Goal: Task Accomplishment & Management: Complete application form

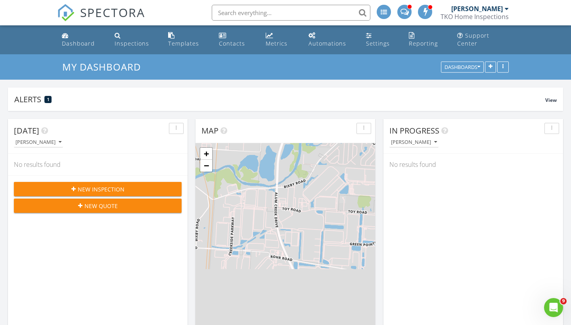
click at [130, 187] on div "New Inspection" at bounding box center [97, 189] width 155 height 8
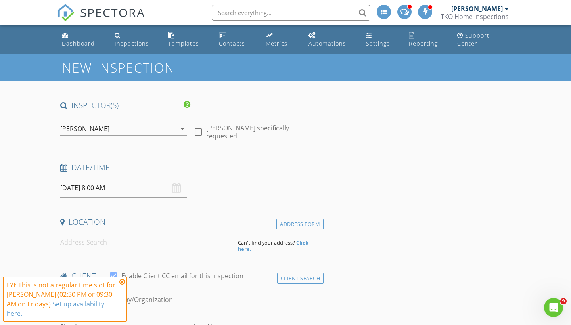
click at [122, 285] on icon at bounding box center [122, 282] width 6 height 6
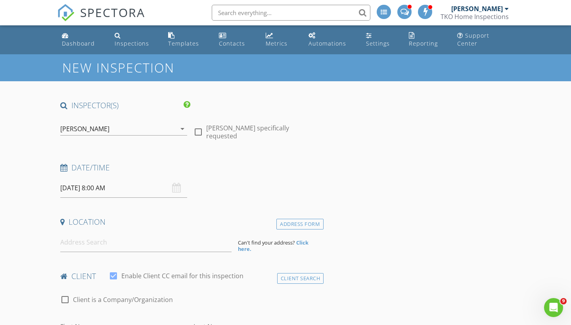
click at [111, 192] on input "[DATE] 8:00 AM" at bounding box center [123, 187] width 127 height 19
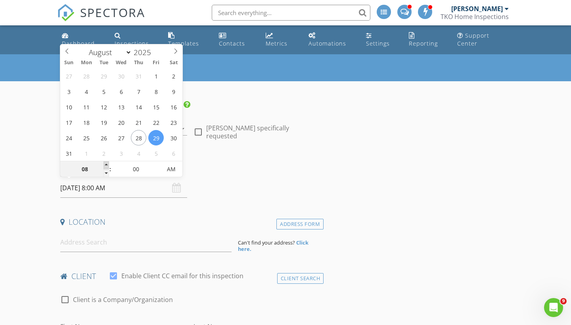
type input "[DATE] 9:00 AM"
type input "09"
click at [104, 165] on span at bounding box center [106, 165] width 6 height 8
type input "[DATE] 10:00 AM"
type input "10"
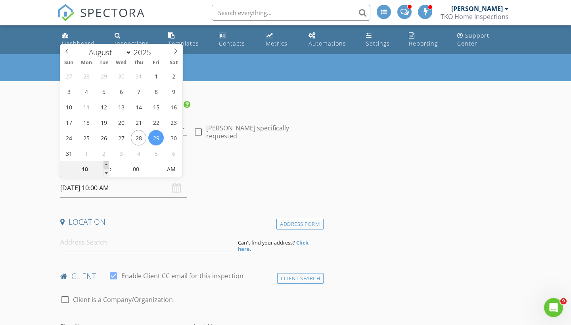
click at [104, 165] on span at bounding box center [106, 165] width 6 height 8
type input "[DATE] 11:00 AM"
type input "11"
click at [104, 165] on span at bounding box center [106, 165] width 6 height 8
type input "[DATE] 12:00 PM"
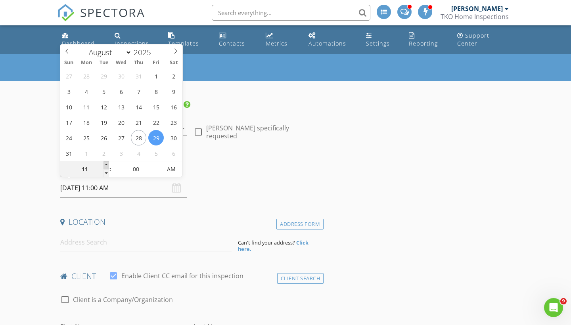
type input "12"
click at [104, 165] on span at bounding box center [106, 165] width 6 height 8
type input "[DATE] 1:00 PM"
type input "01"
click at [104, 165] on span at bounding box center [106, 165] width 6 height 8
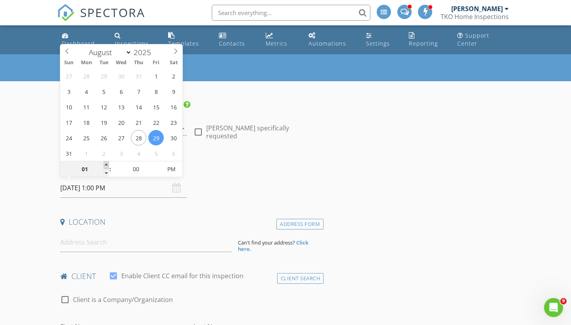
type input "[DATE] 2:00 PM"
type input "02"
click at [104, 165] on span at bounding box center [106, 165] width 6 height 8
click at [95, 239] on input at bounding box center [145, 242] width 171 height 19
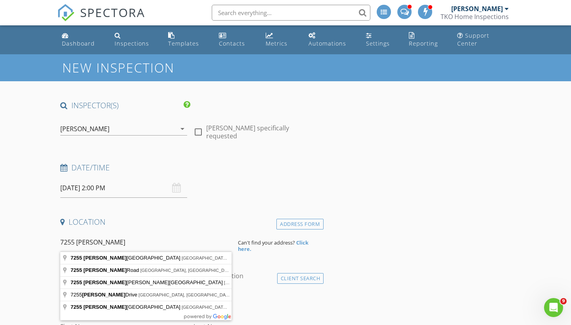
type input "[STREET_ADDRESS][PERSON_NAME]"
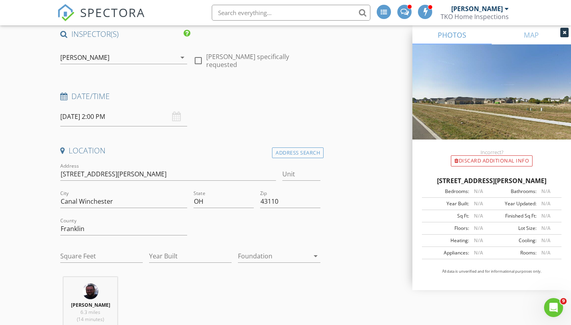
scroll to position [75, 0]
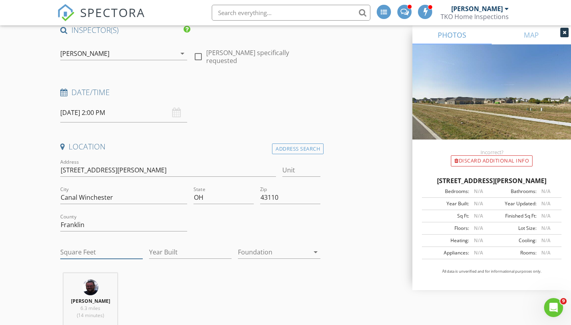
click at [80, 252] on input "Square Feet" at bounding box center [101, 252] width 82 height 13
type input "1499"
type input "2025"
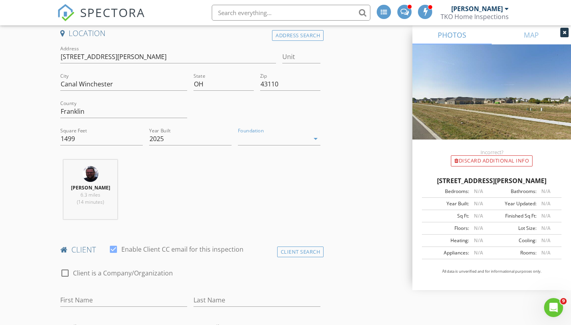
scroll to position [220, 0]
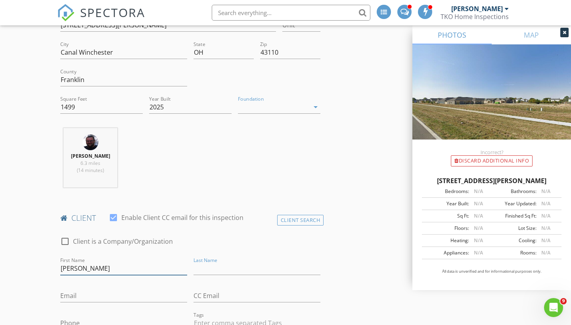
drag, startPoint x: 68, startPoint y: 267, endPoint x: 99, endPoint y: 266, distance: 31.7
click at [68, 267] on input "[PERSON_NAME]" at bounding box center [123, 268] width 127 height 13
type input "[PERSON_NAME]"
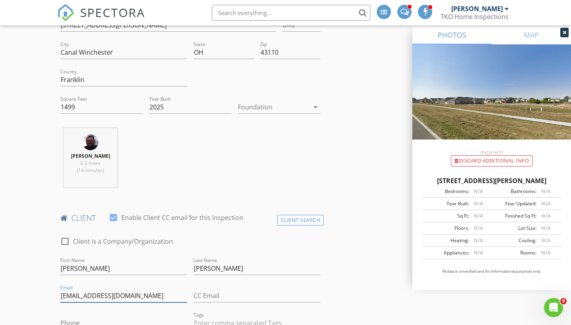
type input "[EMAIL_ADDRESS][DOMAIN_NAME]"
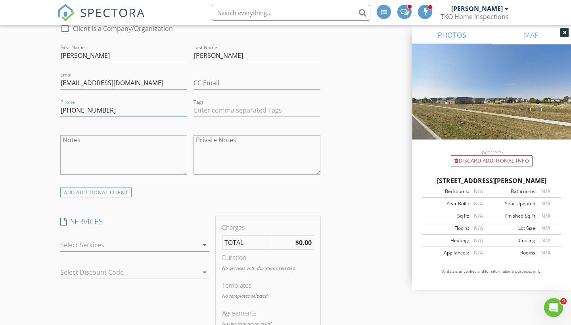
scroll to position [454, 0]
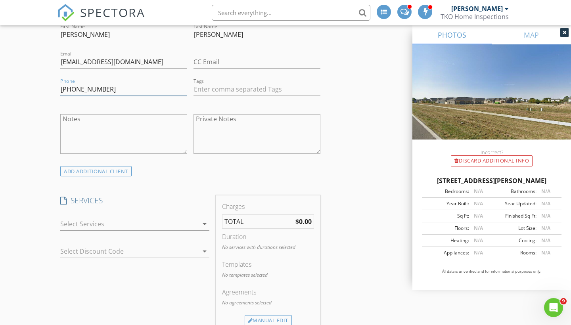
type input "[PHONE_NUMBER]"
click at [118, 229] on div at bounding box center [129, 224] width 138 height 13
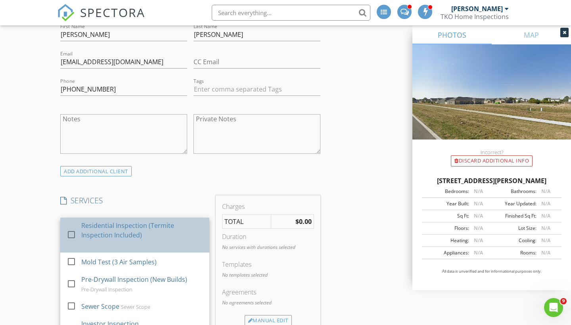
click at [118, 227] on div "Residential Inspection (Termite Inspection Included)" at bounding box center [142, 230] width 122 height 19
checkbox input "true"
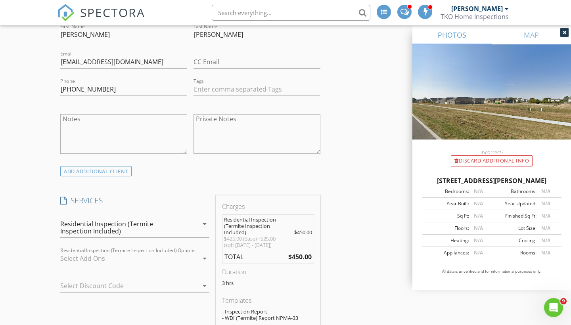
click at [120, 259] on div at bounding box center [129, 258] width 138 height 13
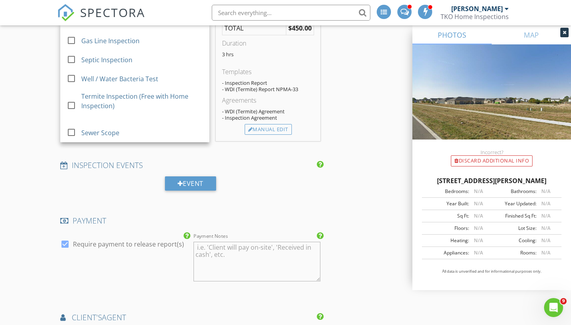
scroll to position [693, 0]
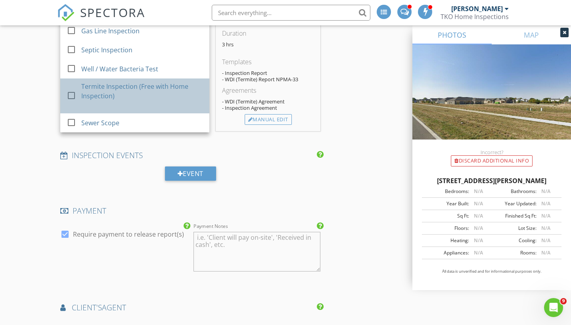
click at [111, 90] on div "Termite Inspection (Free with Home Inspection)" at bounding box center [142, 91] width 122 height 19
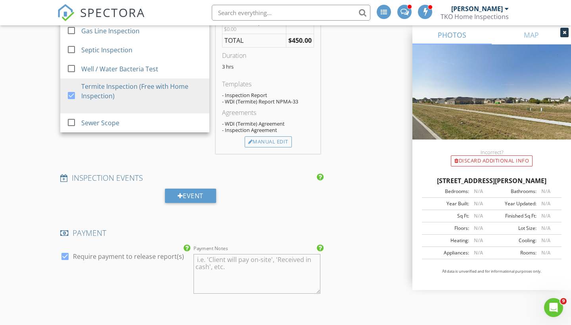
click at [23, 120] on div "New Inspection INSPECTOR(S) check_box [PERSON_NAME] PRIMARY check_box_outline_b…" at bounding box center [285, 186] width 571 height 1648
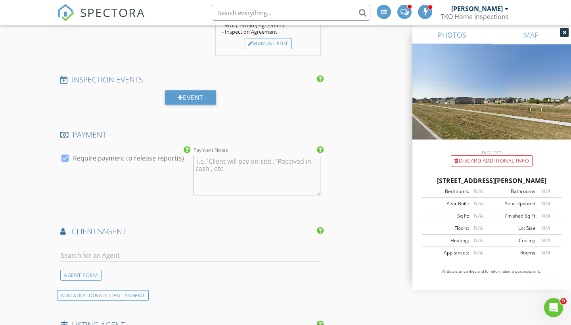
scroll to position [808, 0]
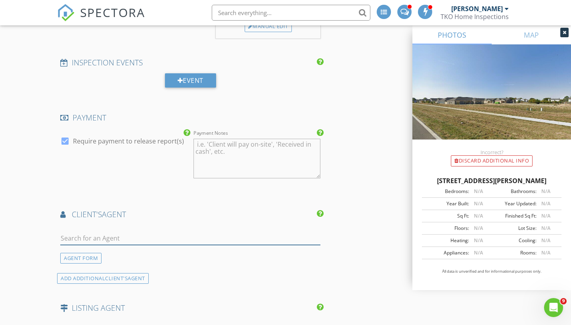
click at [118, 235] on input "text" at bounding box center [190, 238] width 260 height 13
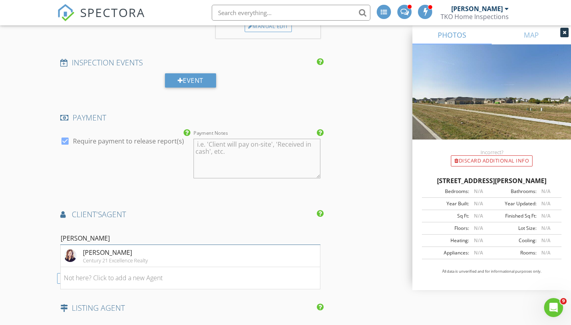
type input "[PERSON_NAME]"
drag, startPoint x: 118, startPoint y: 235, endPoint x: 128, endPoint y: 256, distance: 23.6
click at [128, 257] on div "Century 21 Excellence Realty" at bounding box center [115, 260] width 65 height 6
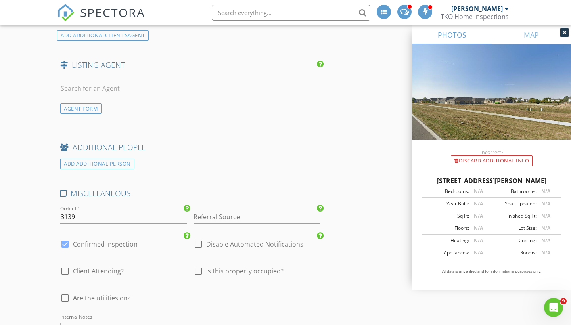
scroll to position [1203, 0]
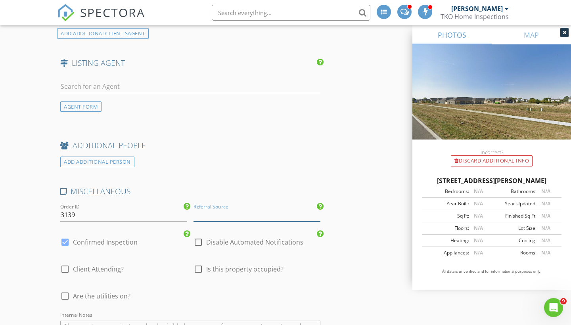
click at [235, 210] on input "Referral Source" at bounding box center [256, 214] width 127 height 13
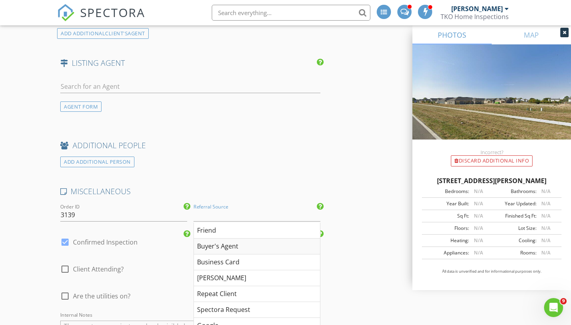
click at [216, 248] on div "Buyer's Agent" at bounding box center [257, 247] width 126 height 16
type input "Buyer's Agent"
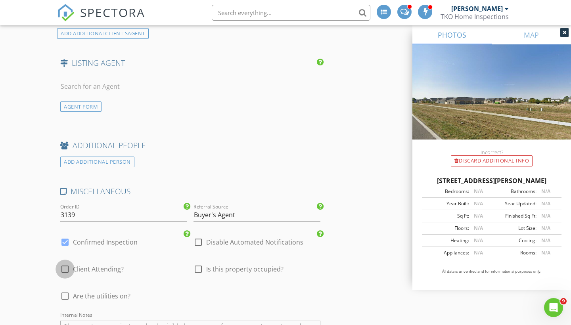
click at [65, 265] on div at bounding box center [64, 268] width 13 height 13
checkbox input "true"
click at [66, 294] on div at bounding box center [64, 295] width 13 height 13
checkbox input "true"
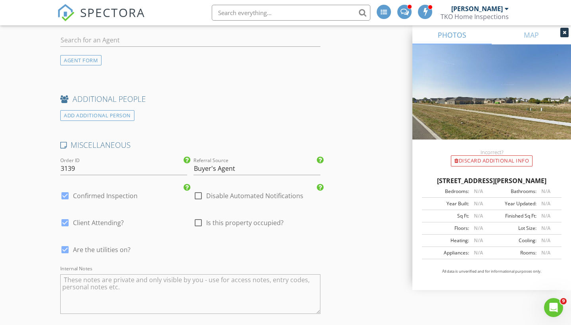
scroll to position [1265, 0]
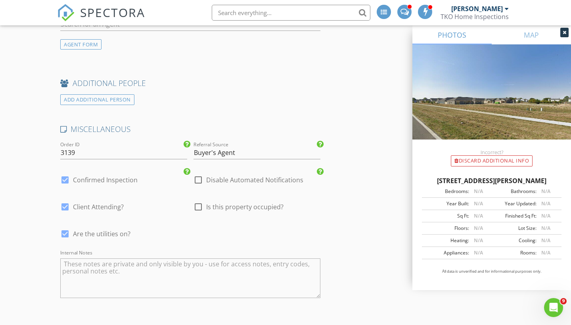
click at [142, 268] on textarea "Internal Notes" at bounding box center [190, 278] width 260 height 40
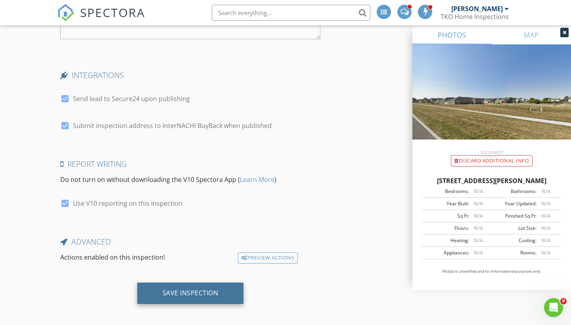
scroll to position [1524, 0]
type textarea "Garage keypad 0047"
click at [183, 283] on div "Save Inspection" at bounding box center [190, 293] width 107 height 21
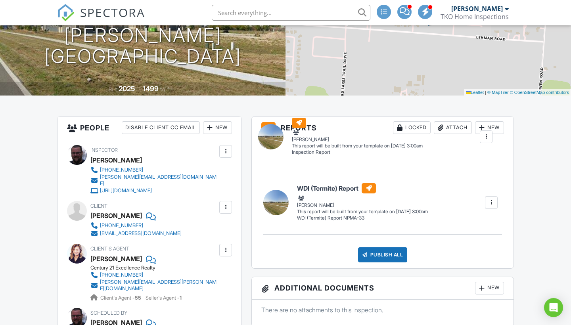
drag, startPoint x: 283, startPoint y: 202, endPoint x: 279, endPoint y: 143, distance: 59.2
